Goal: Find specific page/section: Find specific page/section

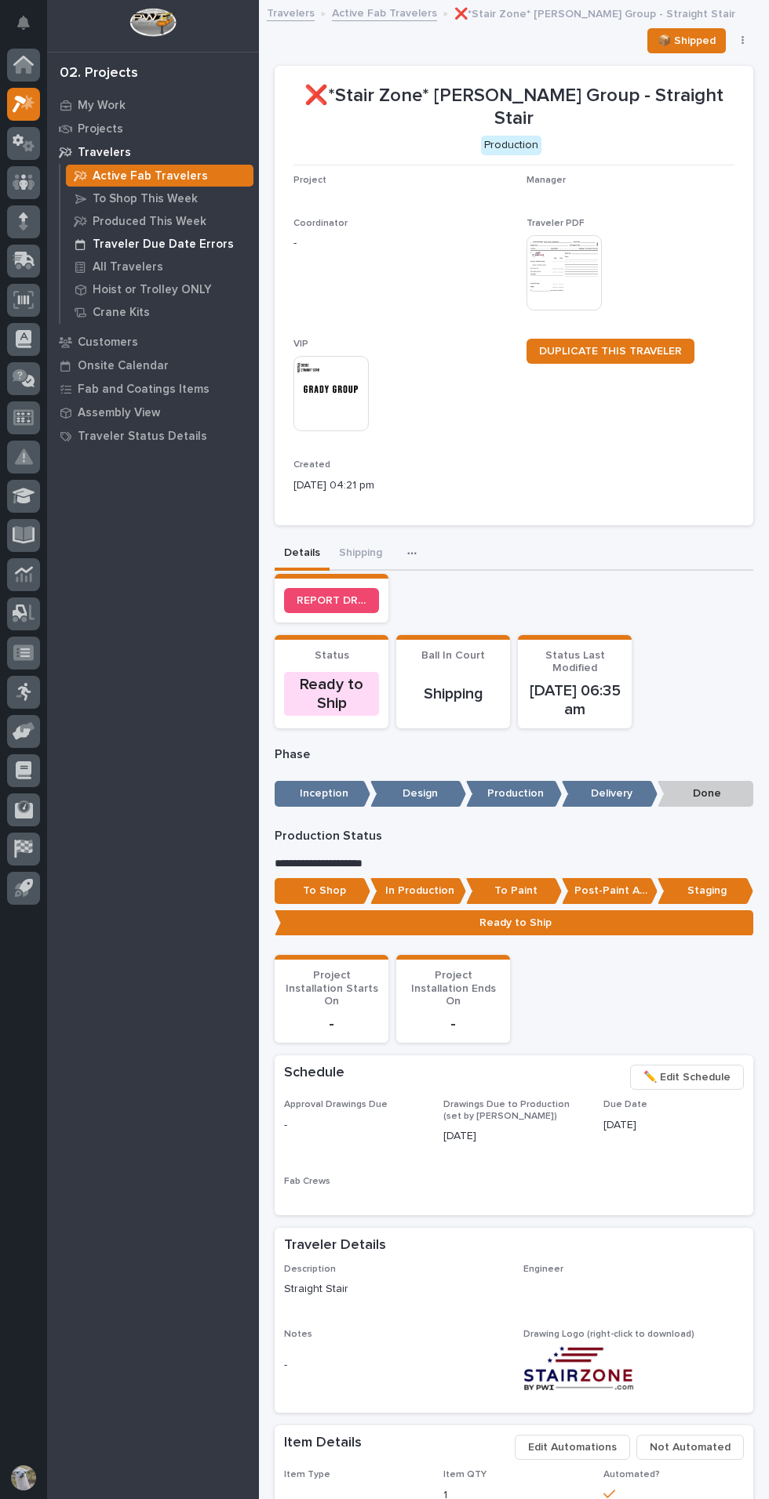
click at [188, 244] on p "Traveler Due Date Errors" at bounding box center [163, 245] width 141 height 14
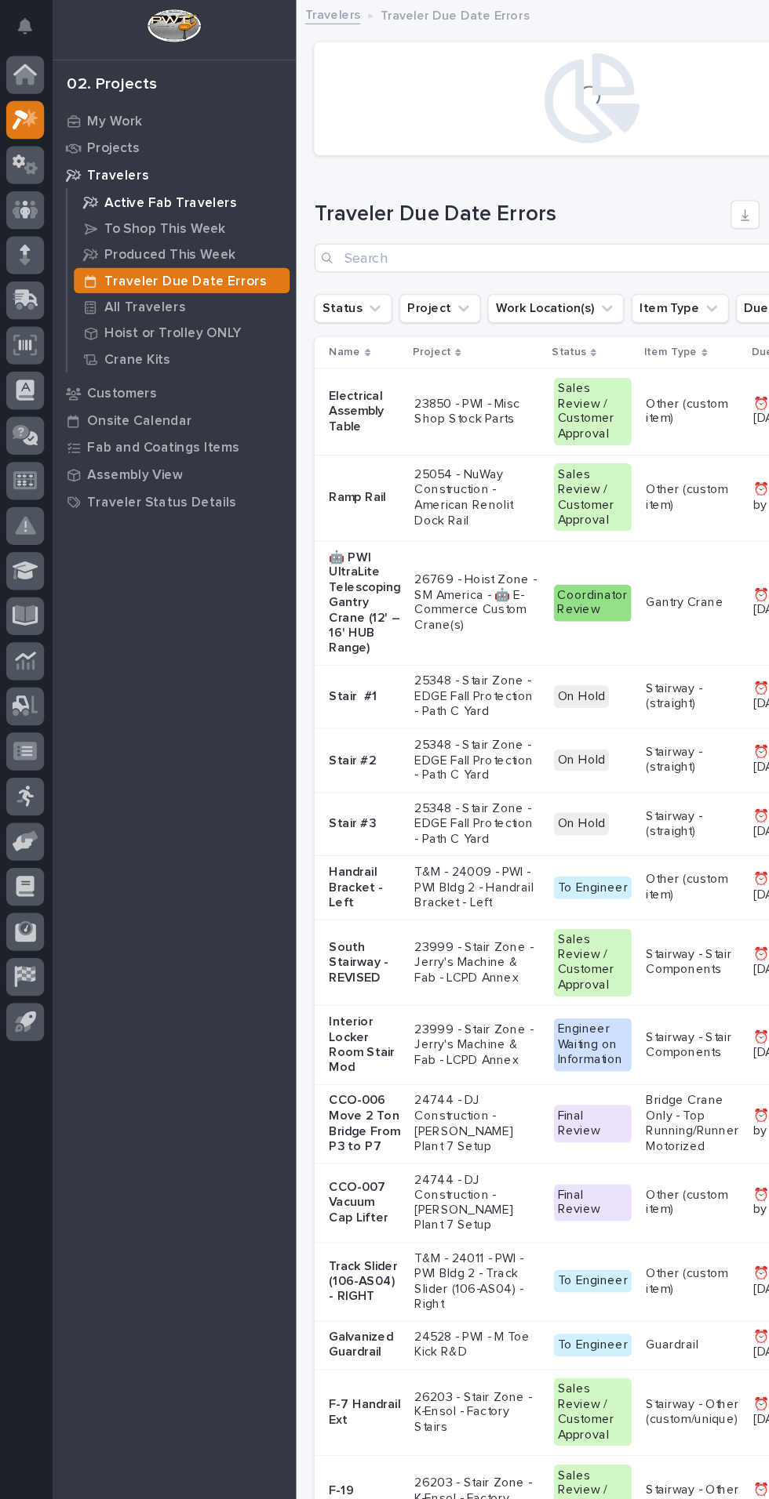
click at [140, 177] on p "Active Fab Travelers" at bounding box center [150, 176] width 115 height 14
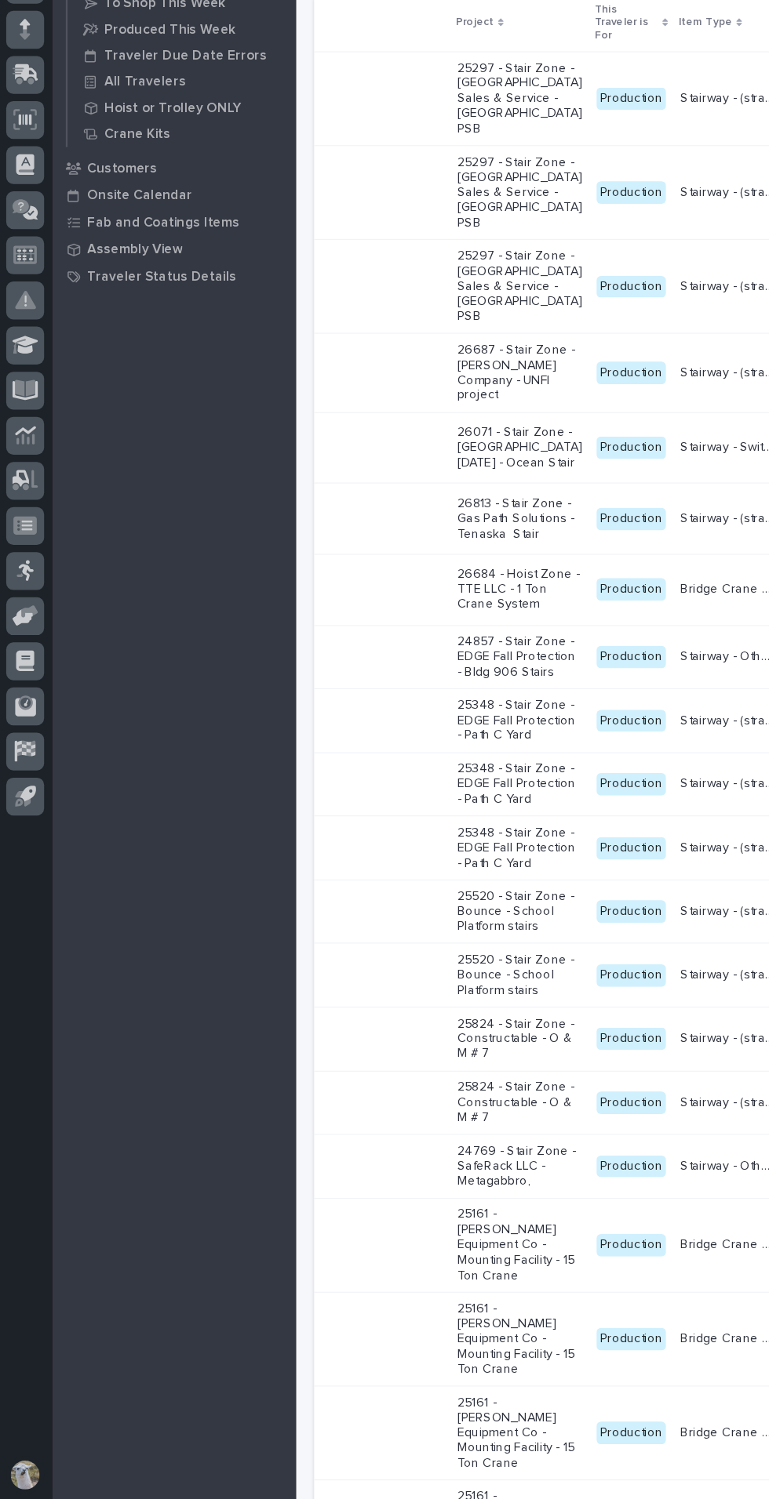
scroll to position [0, 311]
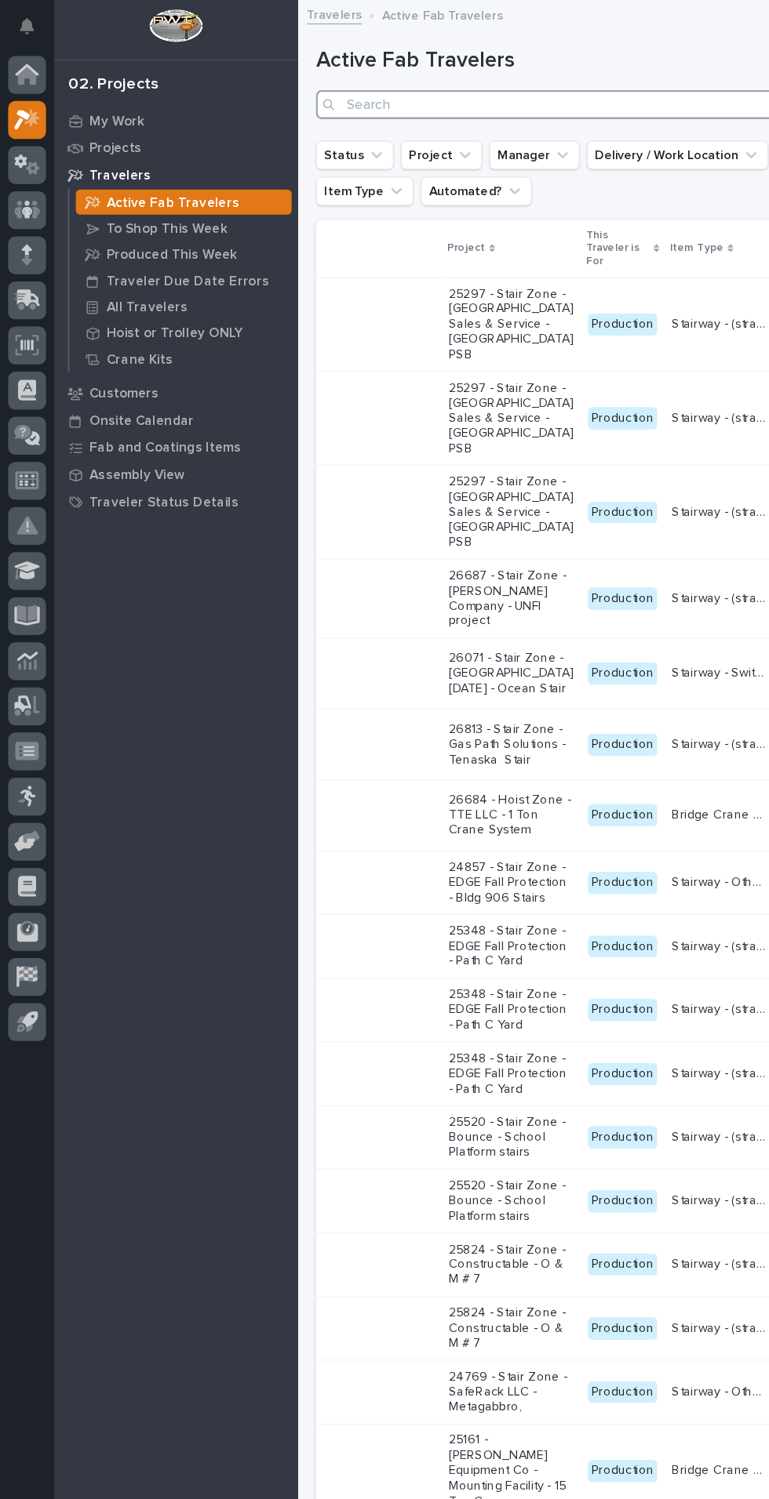
click at [433, 89] on input "Search" at bounding box center [513, 90] width 478 height 25
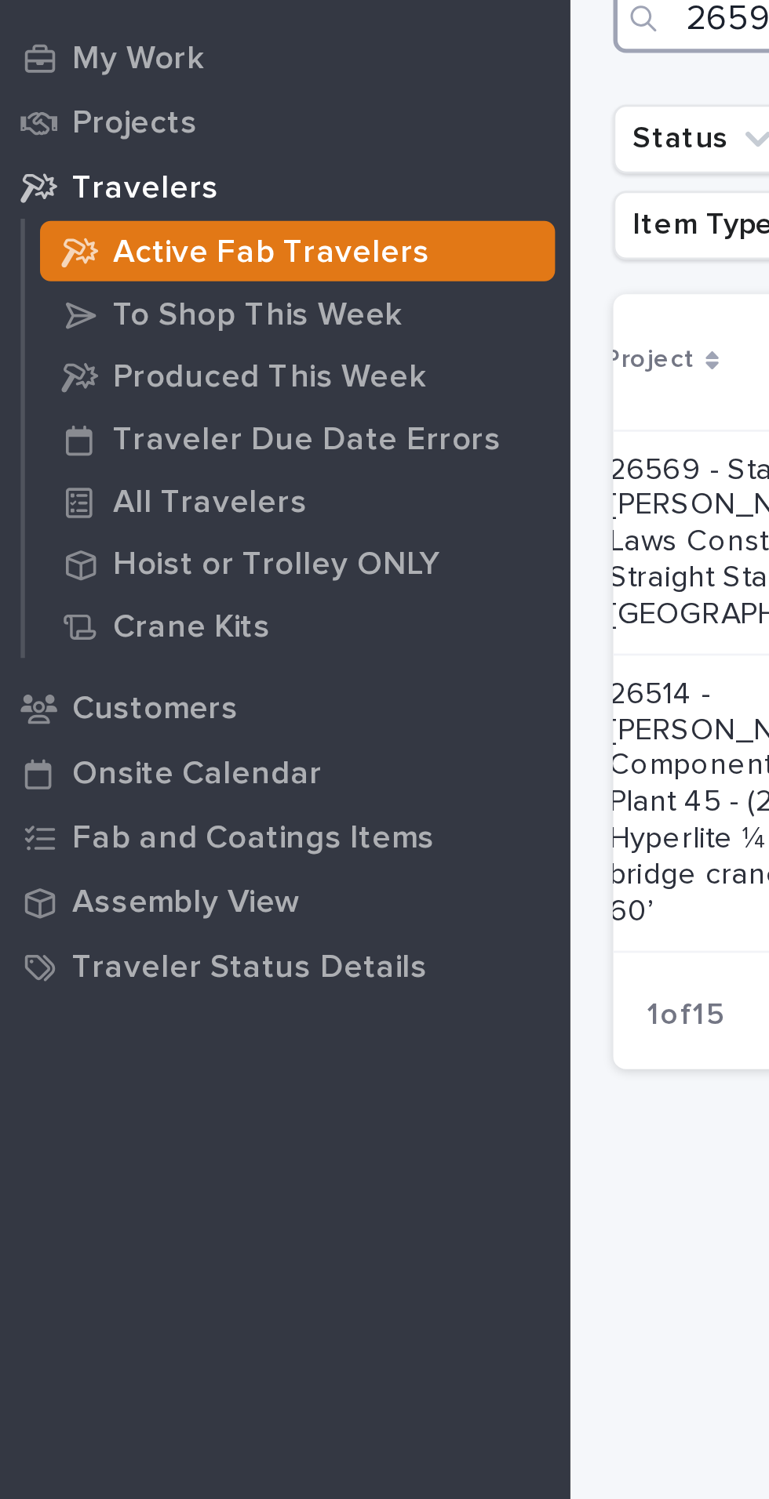
scroll to position [0, 267]
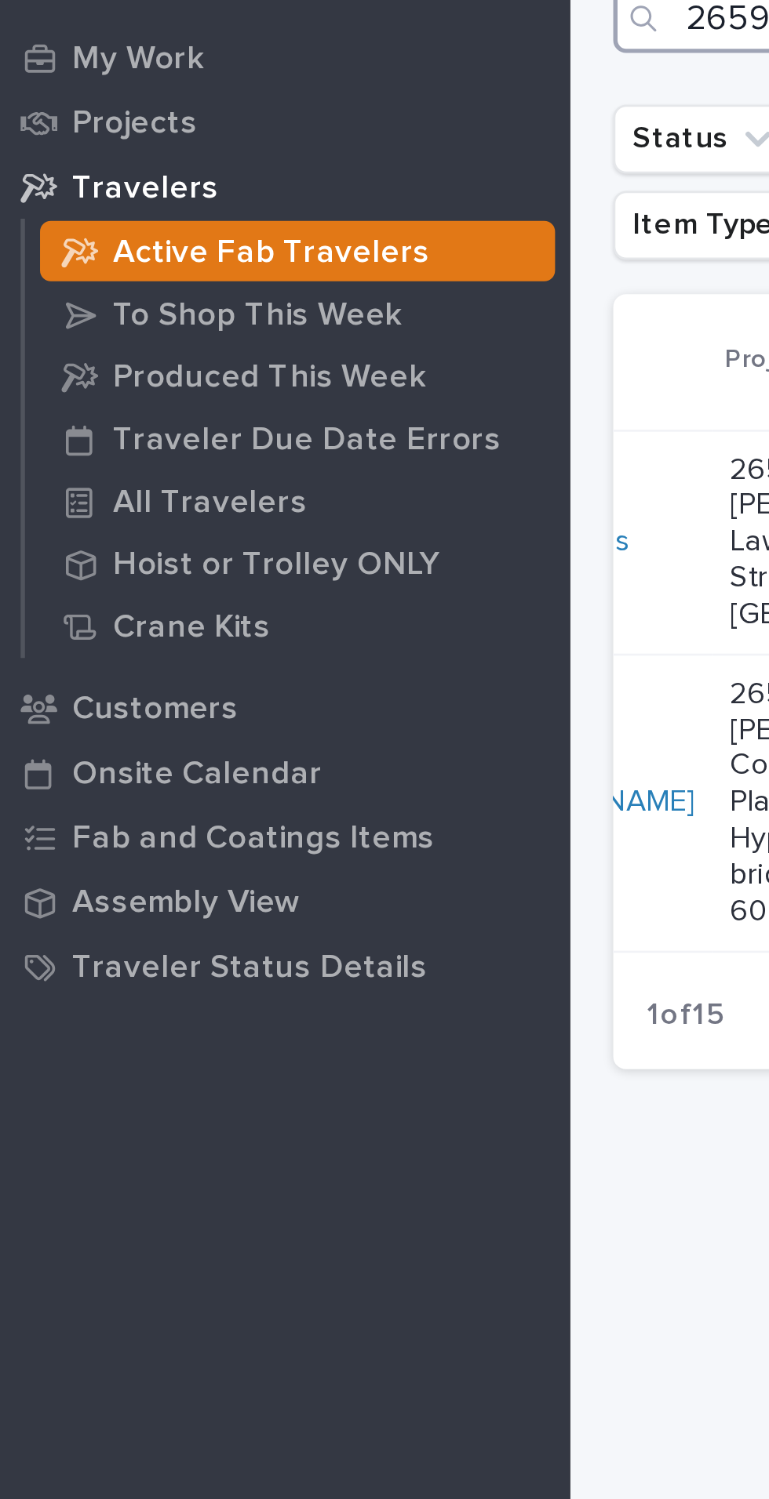
type input "26590"
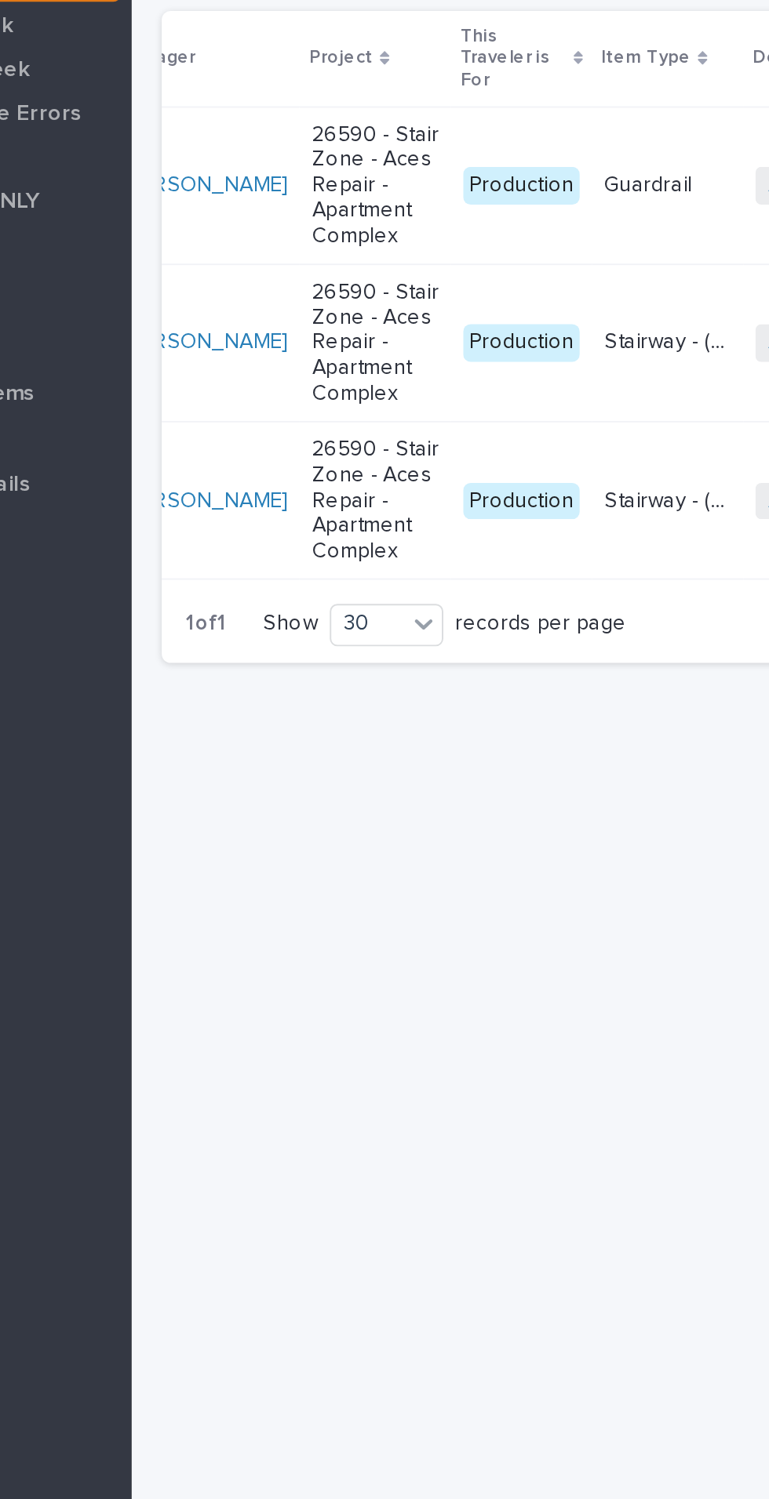
scroll to position [0, 162]
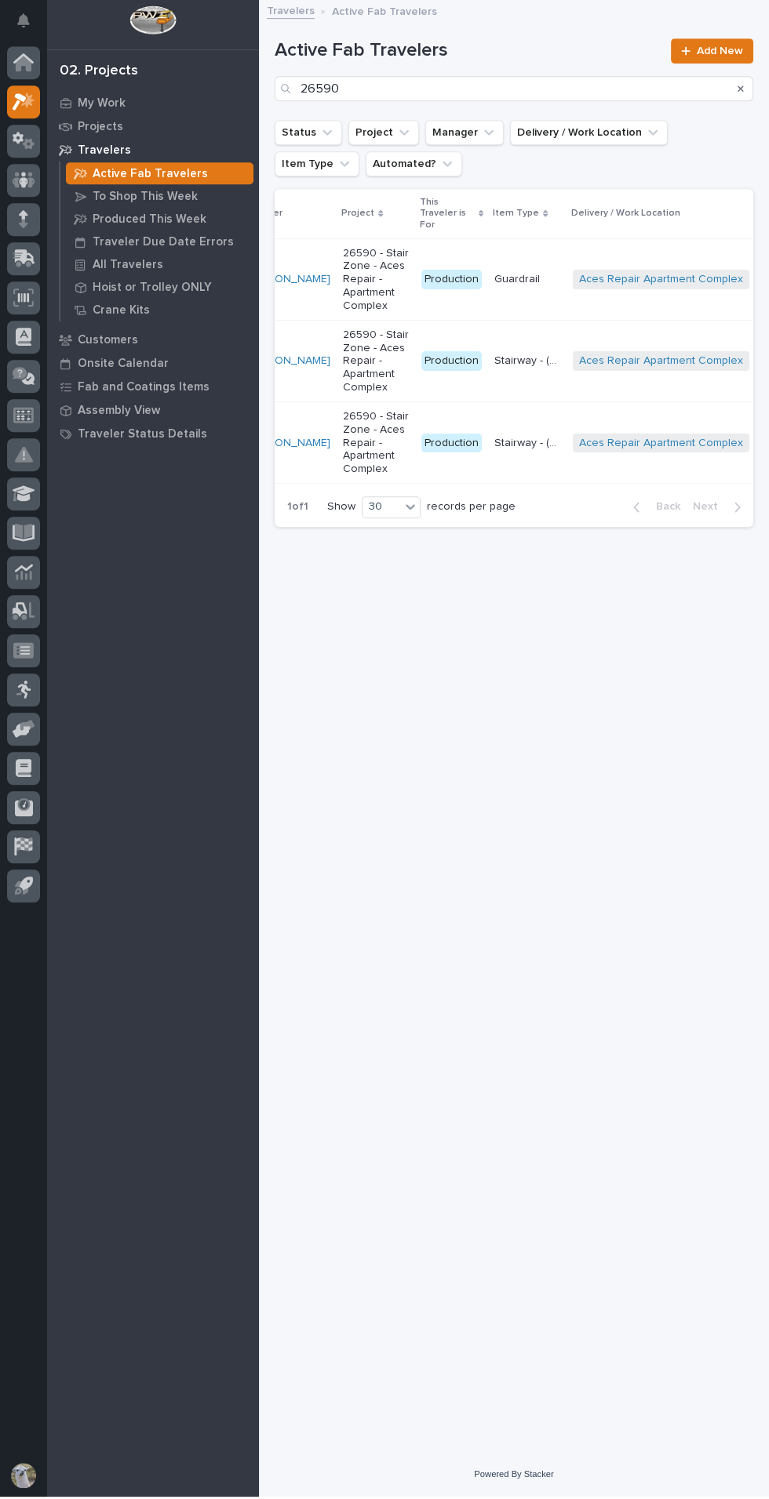
click at [354, 461] on p "26590 - Stair Zone - Aces Repair - Apartment Complex" at bounding box center [376, 446] width 66 height 66
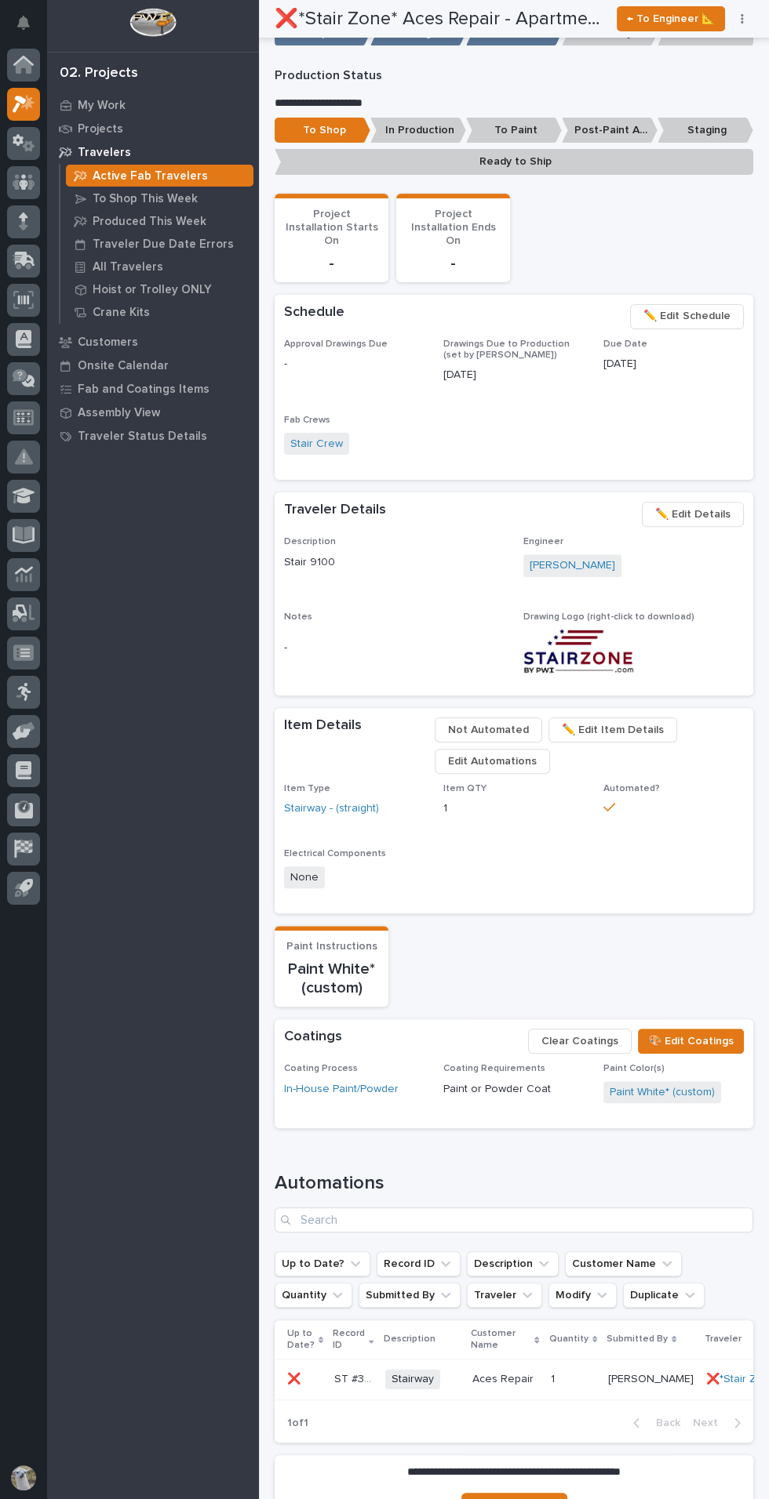
scroll to position [607, 0]
